Goal: Navigation & Orientation: Find specific page/section

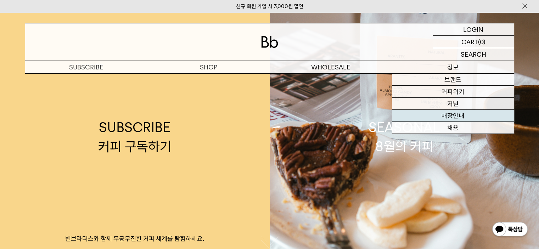
click at [458, 112] on link "매장안내" at bounding box center [453, 116] width 122 height 12
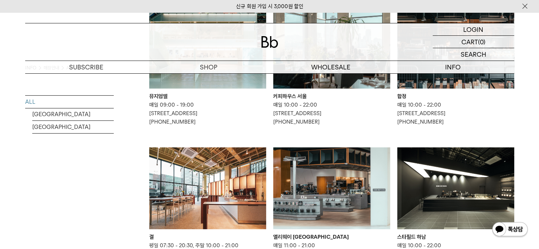
scroll to position [71, 0]
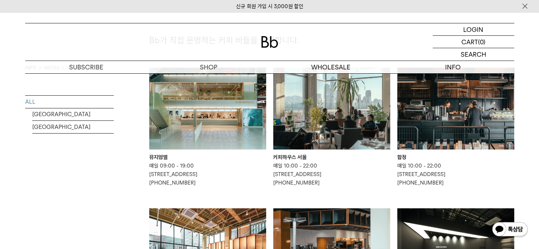
click at [459, 108] on img at bounding box center [455, 109] width 117 height 82
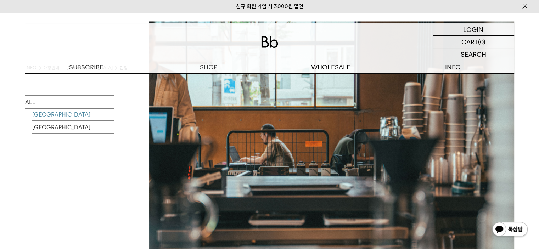
scroll to position [1259, 0]
